Goal: Complete application form: Complete application form

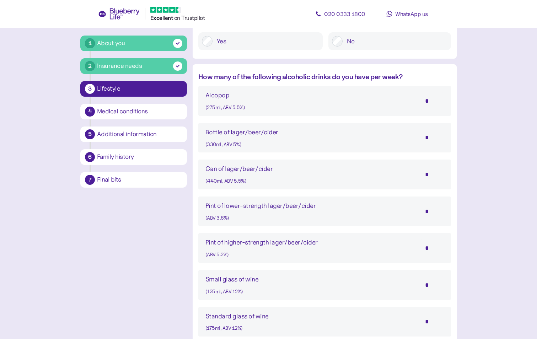
scroll to position [356, 0]
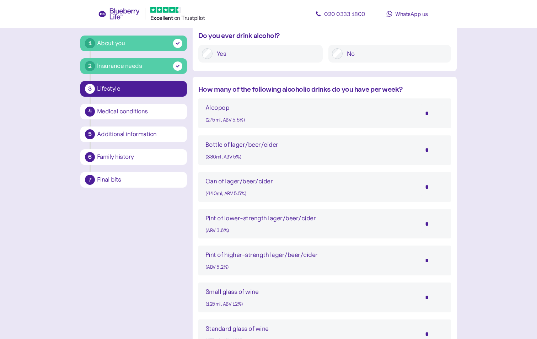
drag, startPoint x: 431, startPoint y: 150, endPoint x: 421, endPoint y: 150, distance: 10.0
click at [421, 150] on input "*" at bounding box center [431, 150] width 25 height 18
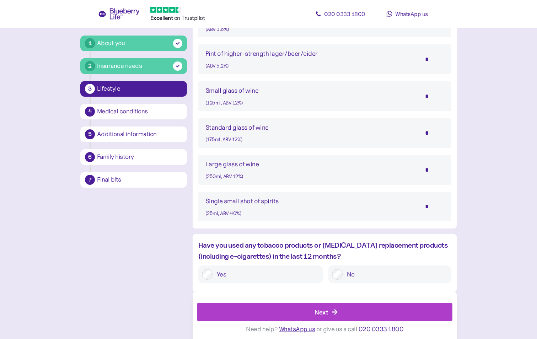
scroll to position [560, 0]
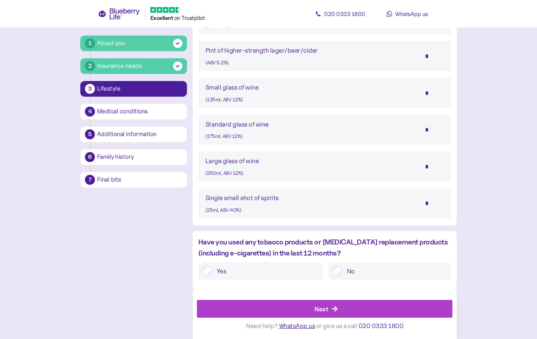
type input "*"
click at [310, 308] on div "Next" at bounding box center [327, 308] width 240 height 17
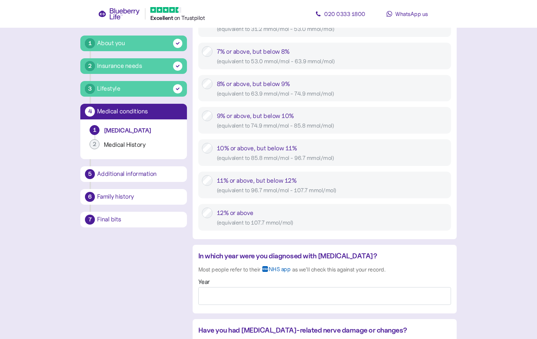
scroll to position [427, 0]
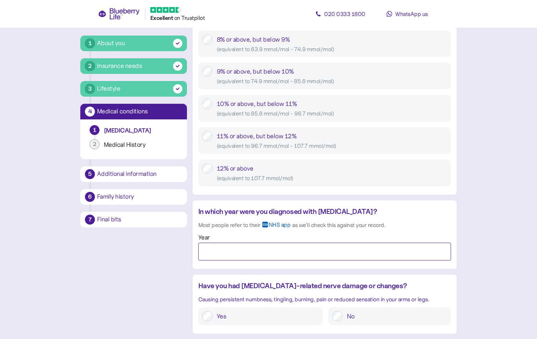
click at [234, 252] on input "Year" at bounding box center [324, 252] width 253 height 18
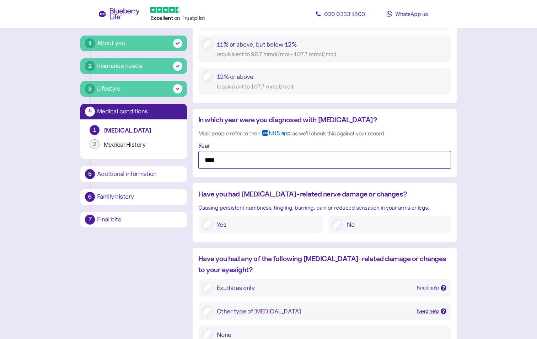
scroll to position [533, 0]
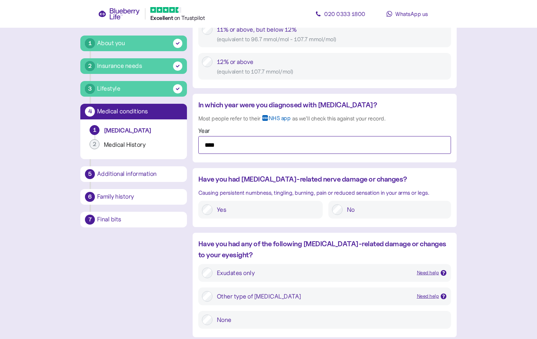
type input "****"
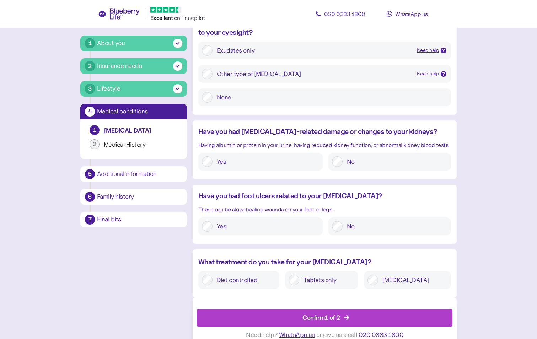
scroll to position [765, 0]
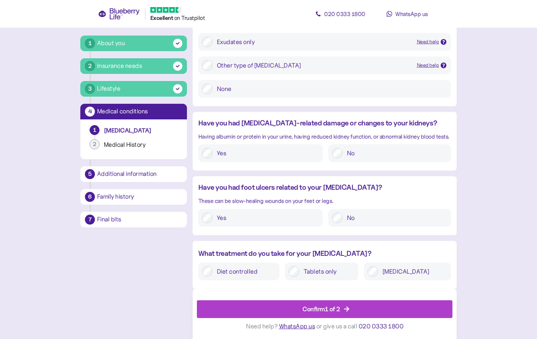
click at [333, 307] on div "Confirm 1 of 2" at bounding box center [322, 309] width 38 height 10
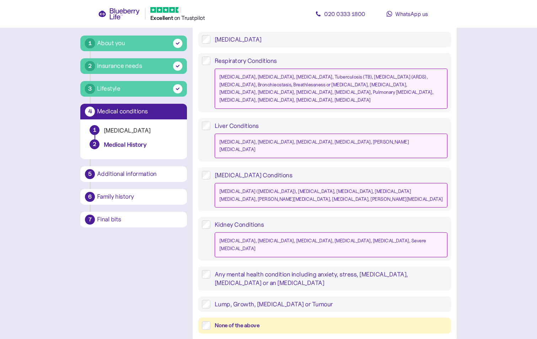
scroll to position [626, 0]
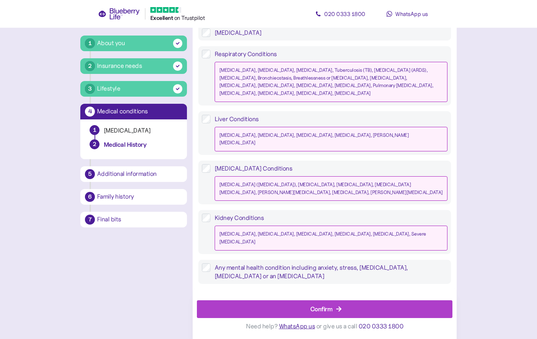
click at [261, 308] on div "Confirm" at bounding box center [327, 309] width 240 height 17
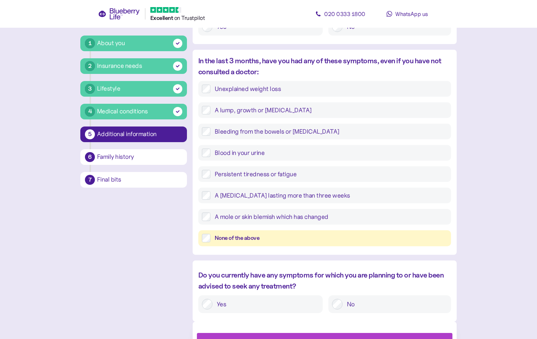
scroll to position [246, 0]
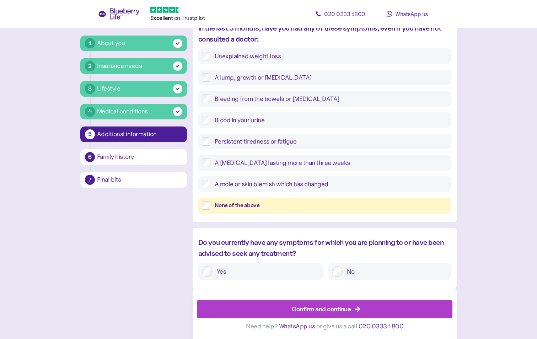
click at [317, 308] on div "Confirm and continue" at bounding box center [321, 309] width 59 height 10
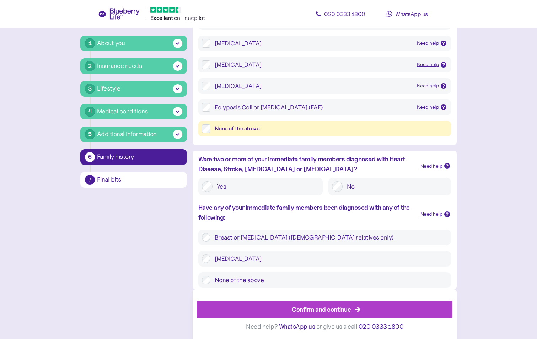
scroll to position [150, 0]
click at [249, 306] on div "Confirm and continue" at bounding box center [327, 309] width 240 height 17
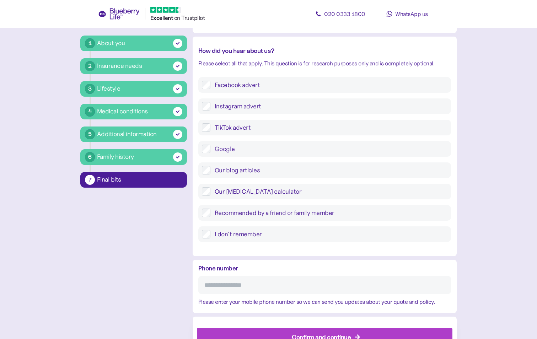
scroll to position [231, 0]
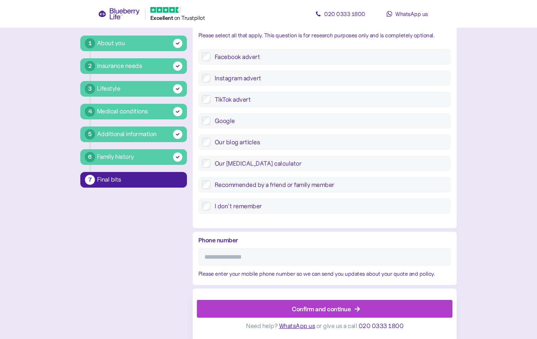
click at [237, 258] on input "Phone number" at bounding box center [324, 257] width 253 height 18
type input "**********"
click at [130, 281] on div "**********" at bounding box center [268, 74] width 377 height 529
click at [305, 309] on div "Confirm and continue" at bounding box center [321, 309] width 59 height 10
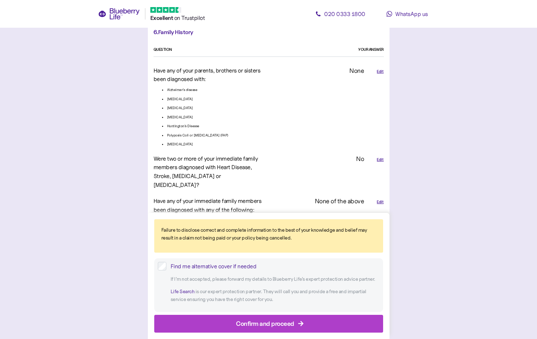
scroll to position [1537, 0]
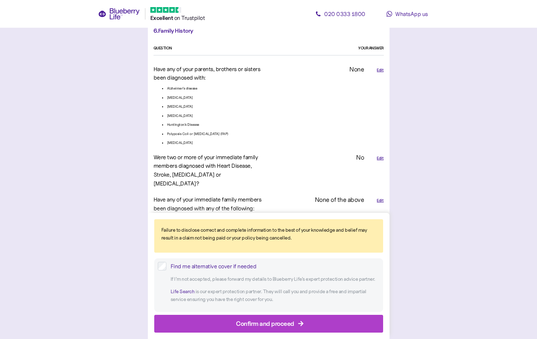
click at [274, 322] on div "Confirm and proceed" at bounding box center [265, 324] width 58 height 10
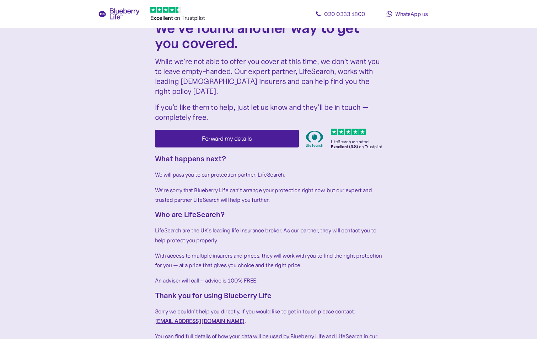
scroll to position [31, 0]
